Goal: Task Accomplishment & Management: Manage account settings

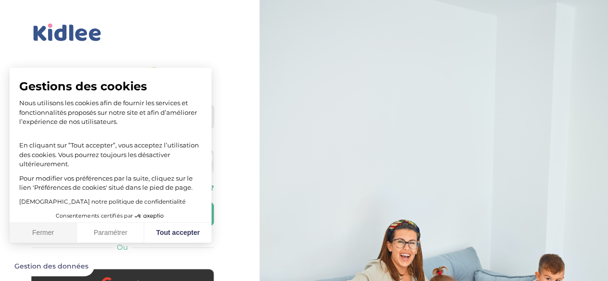
click at [62, 233] on button "Fermer" at bounding box center [43, 233] width 67 height 20
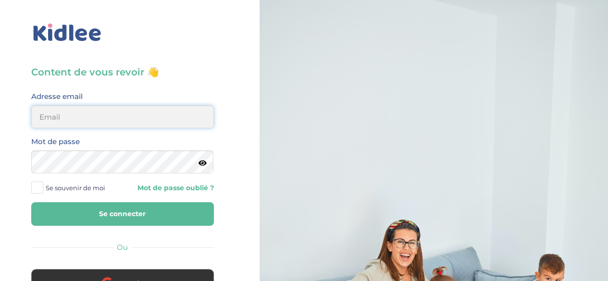
click at [183, 121] on input "email" at bounding box center [122, 116] width 183 height 23
type input "hamelmelissa82@gmail.com"
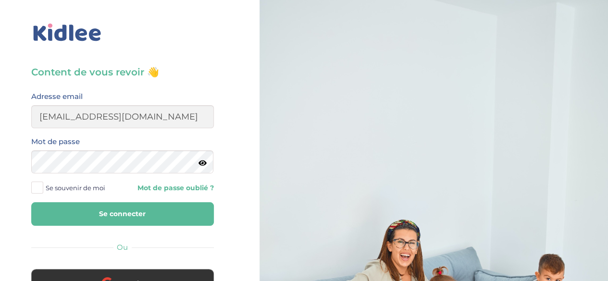
click at [131, 173] on div "Mot de passe" at bounding box center [122, 158] width 197 height 45
click at [31, 202] on button "Se connecter" at bounding box center [122, 214] width 183 height 24
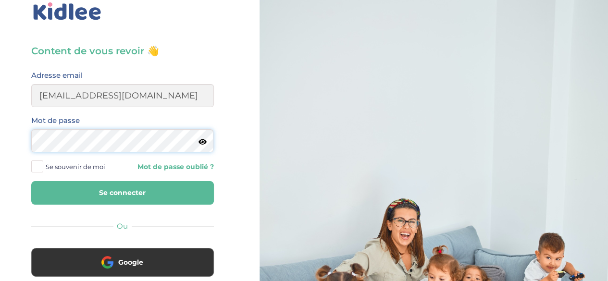
scroll to position [22, 0]
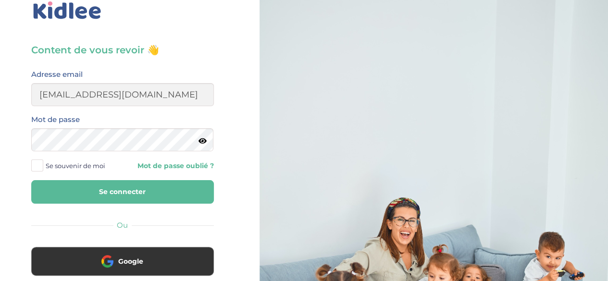
click at [132, 192] on button "Se connecter" at bounding box center [122, 192] width 183 height 24
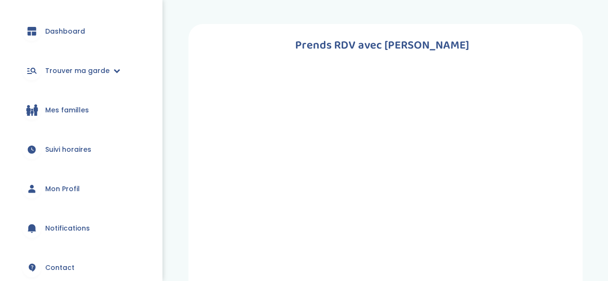
scroll to position [142, 0]
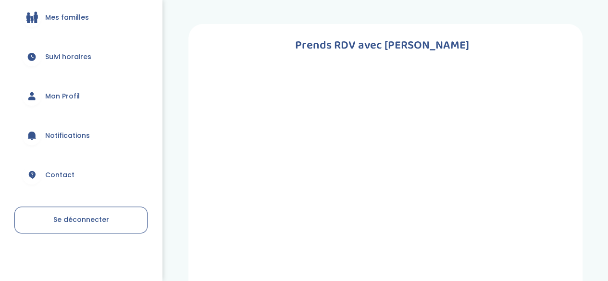
click at [62, 100] on span "Mon Profil" at bounding box center [62, 96] width 35 height 10
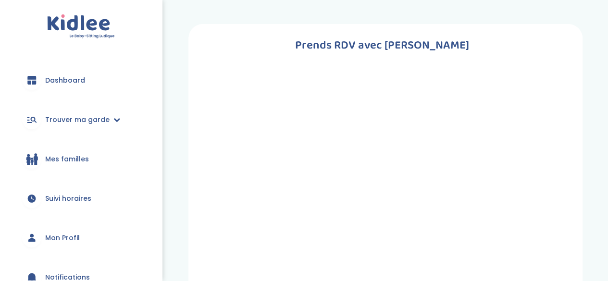
click at [78, 84] on span "Dashboard" at bounding box center [65, 80] width 40 height 10
click at [335, 48] on h1 "Prends RDV avec [PERSON_NAME]" at bounding box center [382, 45] width 358 height 19
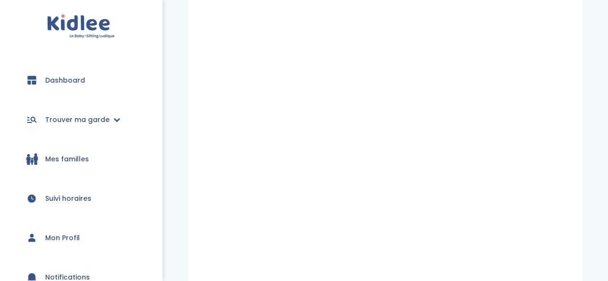
scroll to position [308, 0]
click at [54, 232] on link "Mon Profil" at bounding box center [80, 238] width 133 height 35
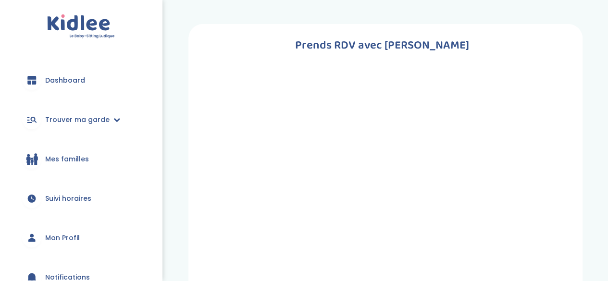
click at [54, 233] on span "Mon Profil" at bounding box center [62, 238] width 35 height 10
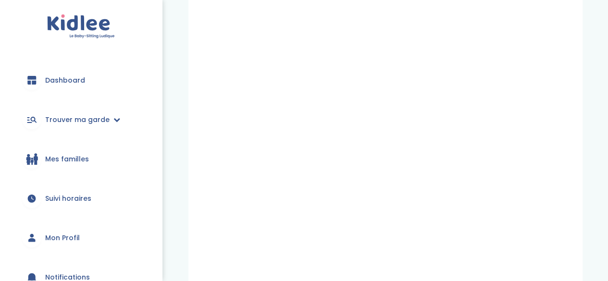
scroll to position [423, 0]
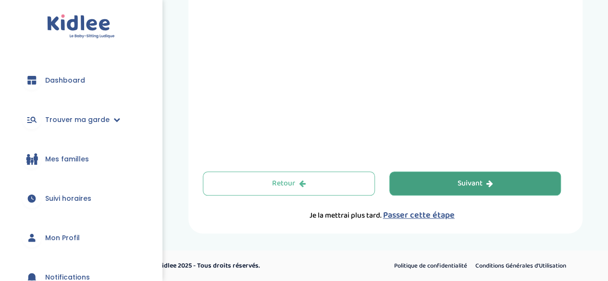
click at [434, 184] on button "Suivant" at bounding box center [475, 184] width 172 height 24
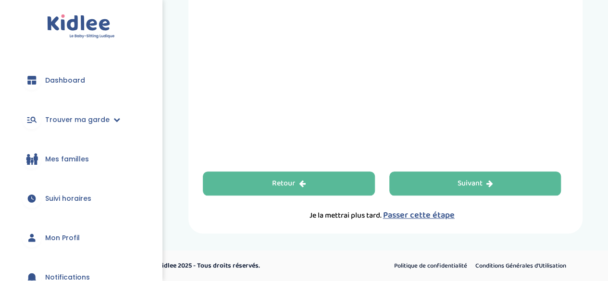
click at [343, 177] on button "Retour" at bounding box center [289, 184] width 172 height 24
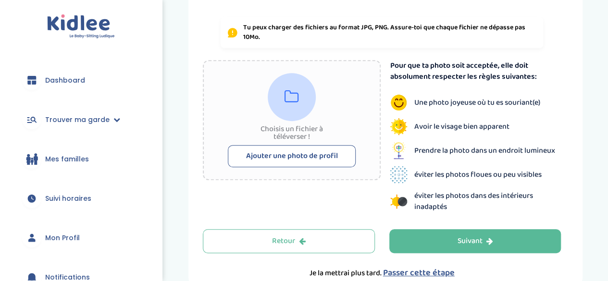
scroll to position [201, 0]
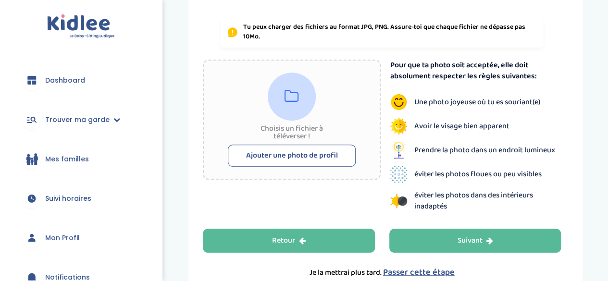
click at [307, 247] on button "Retour" at bounding box center [289, 241] width 172 height 24
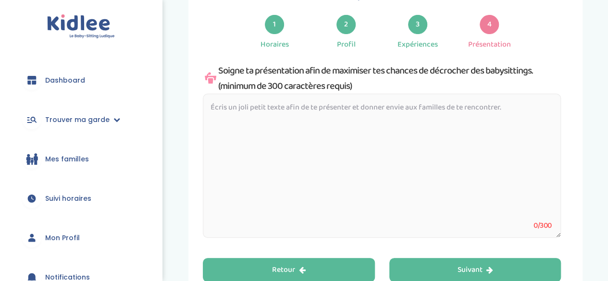
scroll to position [51, 0]
click at [300, 278] on button "Retour" at bounding box center [289, 270] width 172 height 24
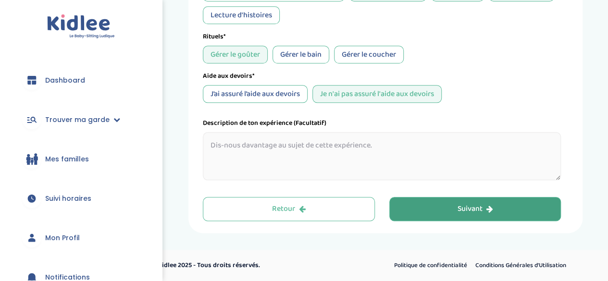
click at [434, 197] on button "Suivant" at bounding box center [475, 209] width 172 height 24
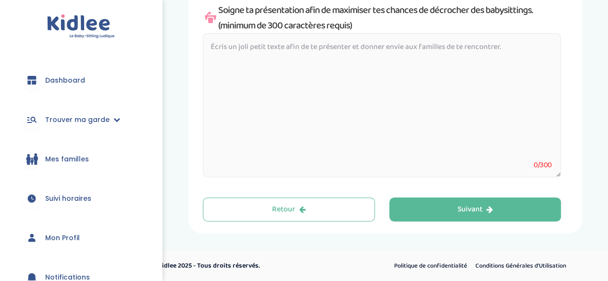
click at [432, 216] on button "Suivant" at bounding box center [475, 210] width 172 height 24
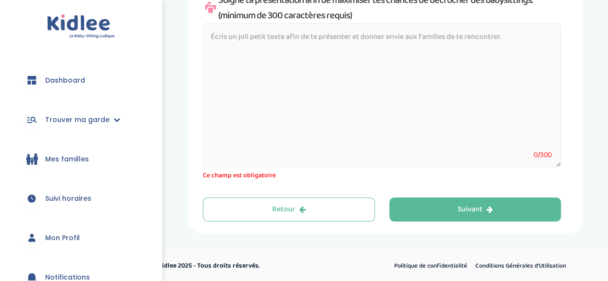
click at [432, 216] on button "Suivant" at bounding box center [475, 210] width 172 height 24
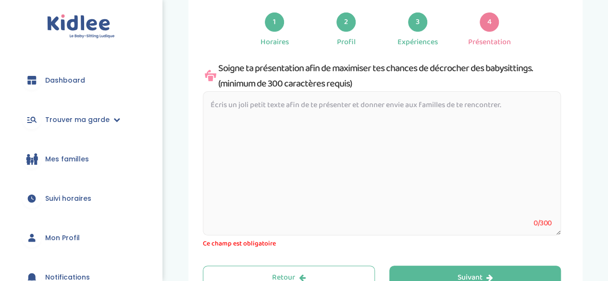
scroll to position [36, 0]
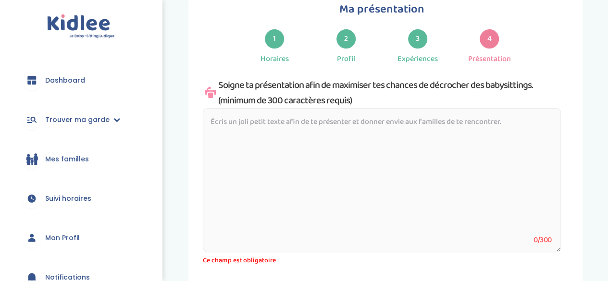
click at [489, 37] on div "4" at bounding box center [489, 38] width 19 height 19
